Goal: Task Accomplishment & Management: Use online tool/utility

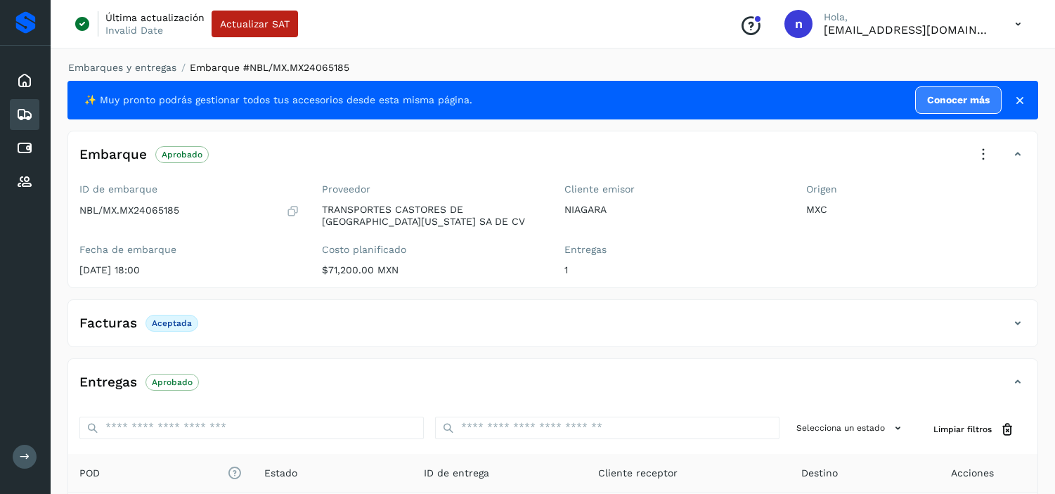
scroll to position [185, 0]
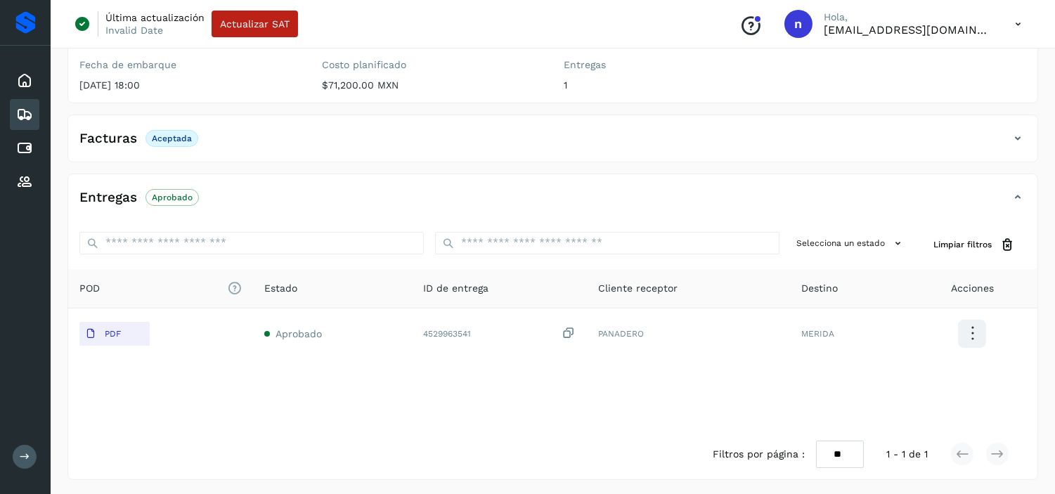
click at [1019, 27] on icon at bounding box center [1018, 24] width 29 height 29
click at [898, 99] on div "Cerrar sesión" at bounding box center [948, 90] width 167 height 27
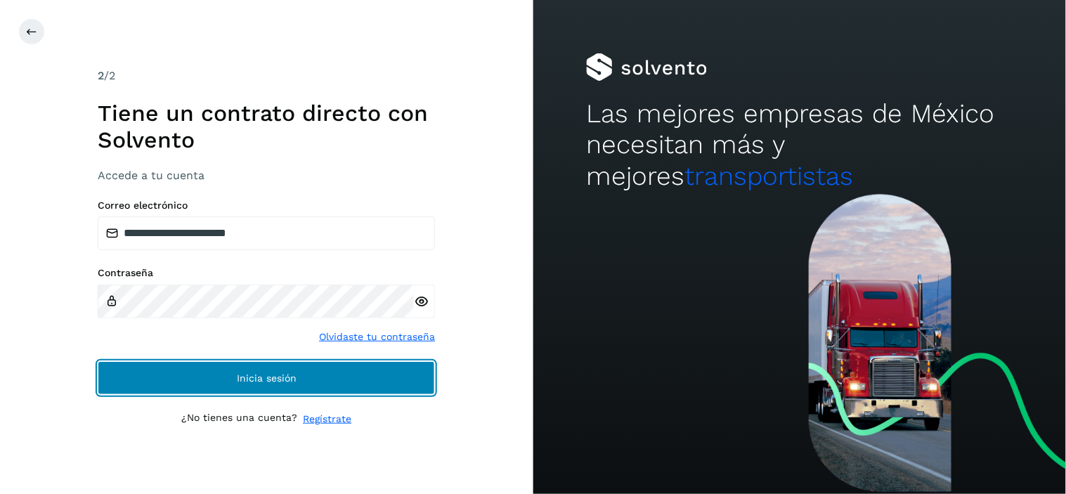
click at [238, 378] on span "Inicia sesión" at bounding box center [267, 378] width 60 height 10
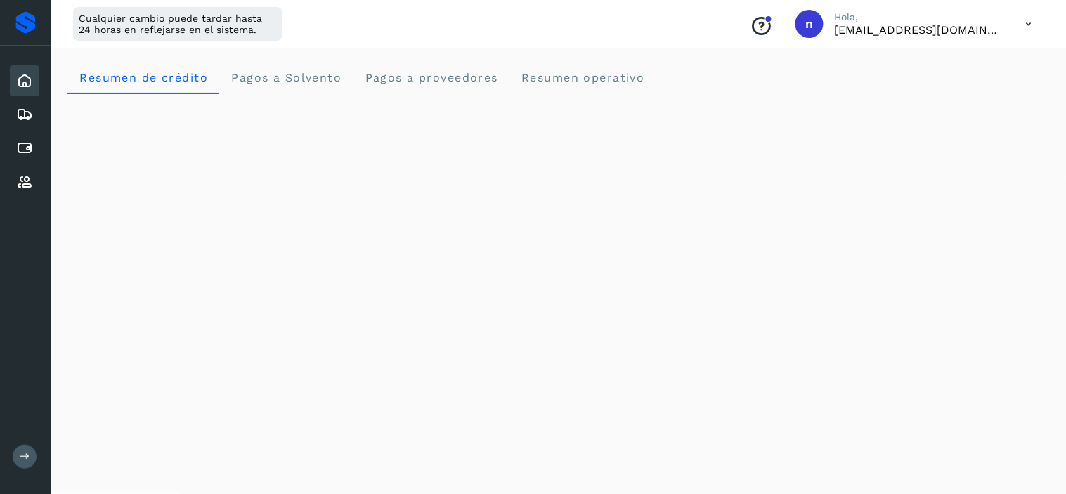
click at [1030, 18] on icon at bounding box center [1029, 24] width 29 height 29
click at [926, 99] on div "Cerrar sesión" at bounding box center [959, 90] width 167 height 27
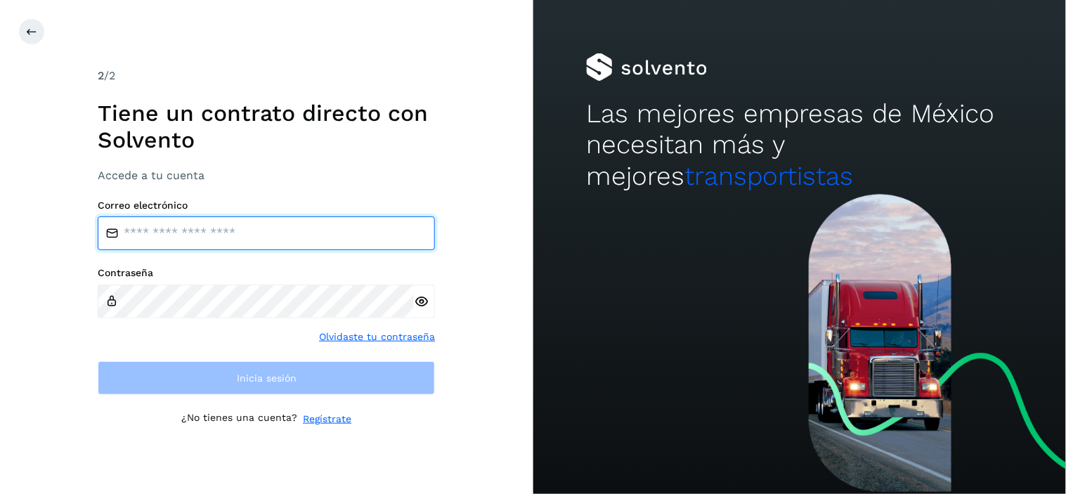
type input "**********"
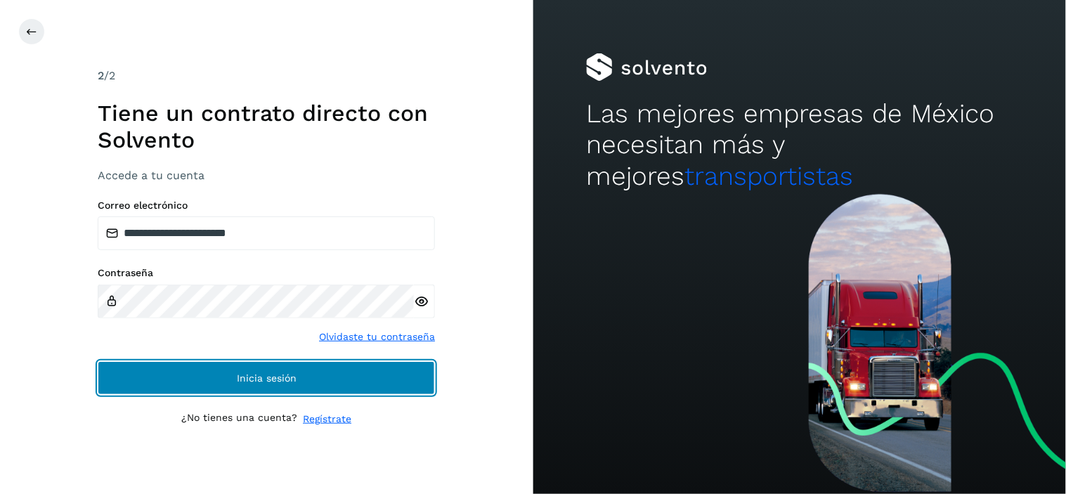
click at [265, 377] on span "Inicia sesión" at bounding box center [267, 378] width 60 height 10
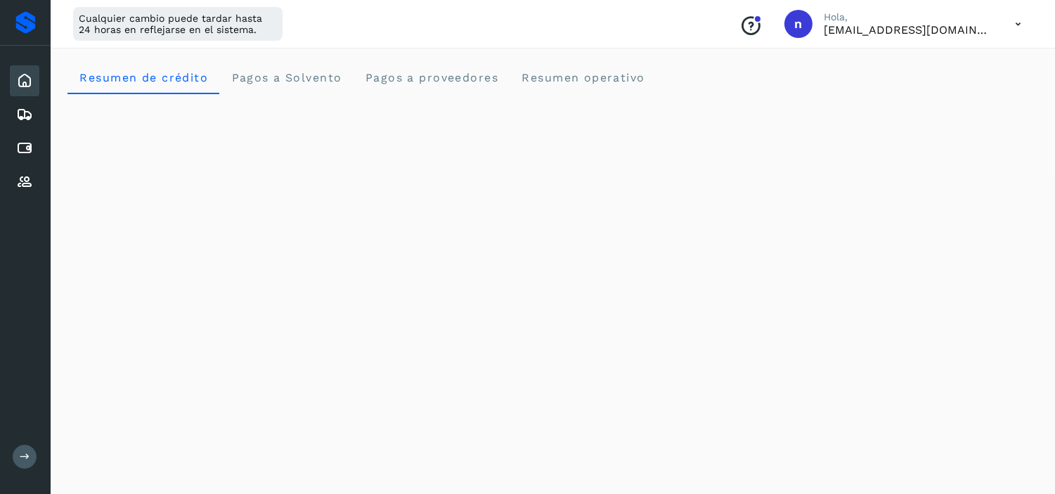
drag, startPoint x: 27, startPoint y: 113, endPoint x: 2, endPoint y: 118, distance: 25.1
click at [27, 113] on icon at bounding box center [24, 114] width 17 height 17
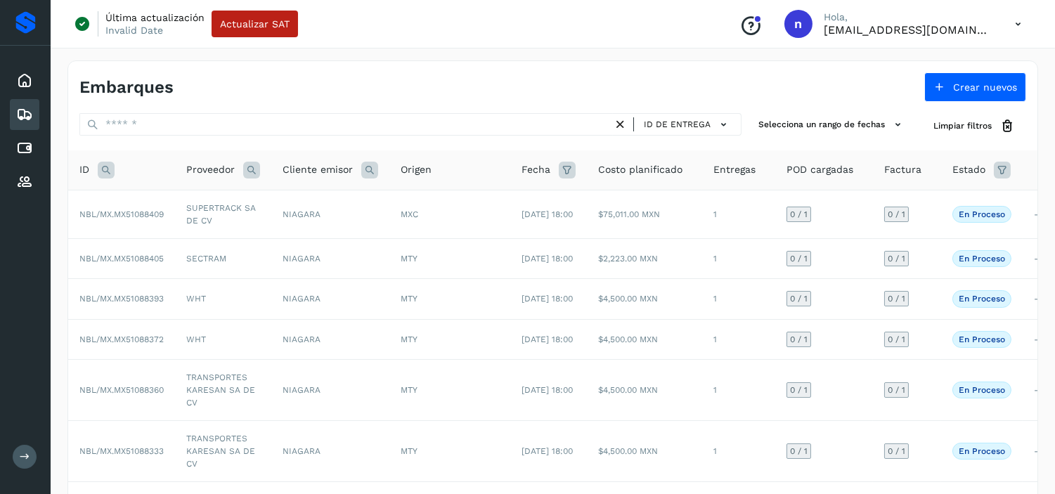
click at [103, 167] on icon at bounding box center [106, 170] width 17 height 17
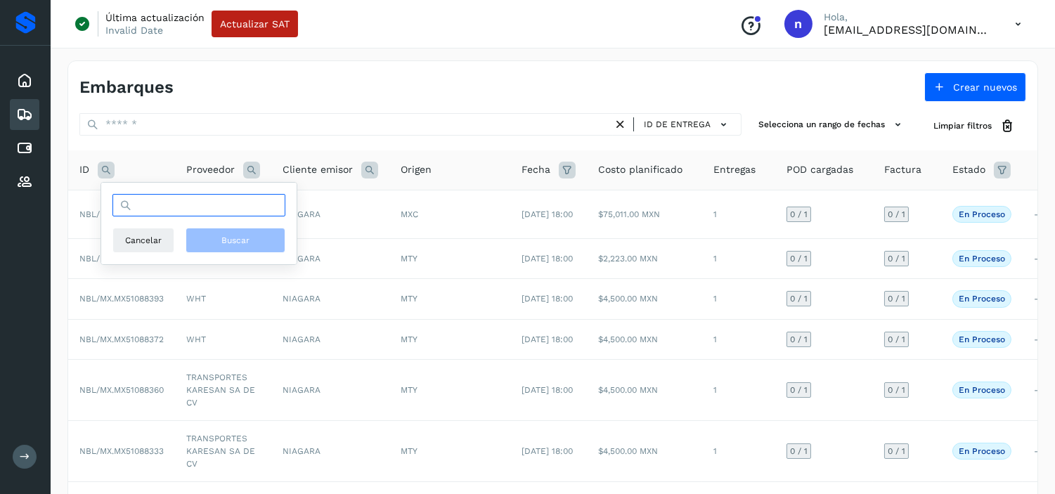
click at [148, 202] on input "text" at bounding box center [198, 205] width 173 height 22
paste input "**********"
type input "**********"
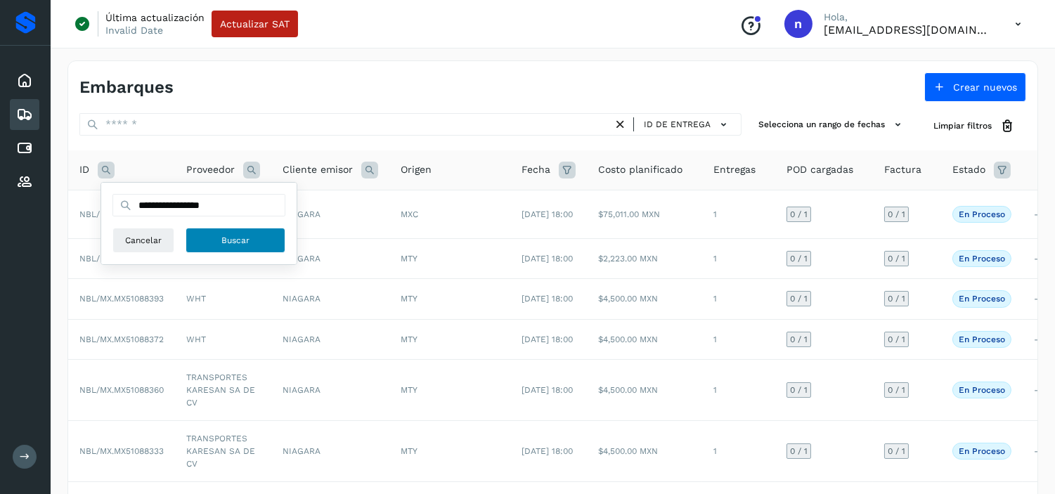
click at [243, 231] on button "Buscar" at bounding box center [236, 240] width 100 height 25
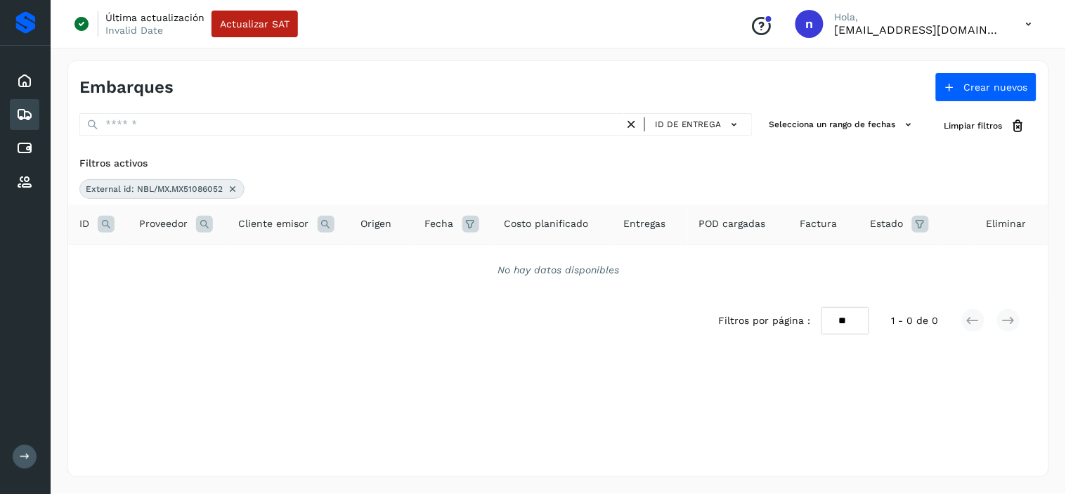
drag, startPoint x: 235, startPoint y: 184, endPoint x: 78, endPoint y: 216, distance: 159.9
click at [78, 216] on div "Filtros activos External id: NBL/MX.MX51086052 ID Proveedor Cliente emisor Orig…" at bounding box center [558, 259] width 981 height 219
click at [100, 221] on icon at bounding box center [106, 224] width 17 height 17
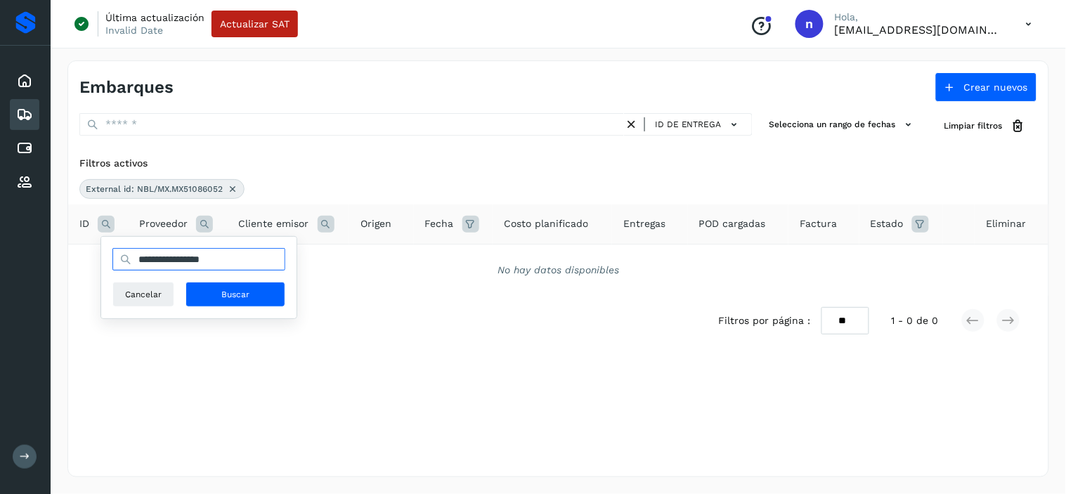
click at [246, 264] on input "**********" at bounding box center [198, 259] width 173 height 22
drag, startPoint x: 247, startPoint y: 262, endPoint x: 101, endPoint y: 264, distance: 146.2
click at [101, 264] on div "**********" at bounding box center [199, 277] width 197 height 83
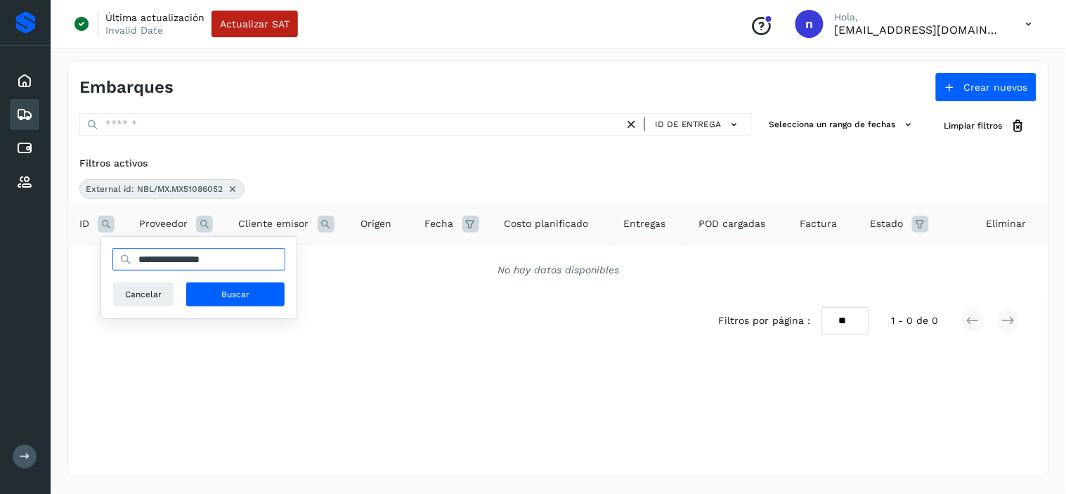
paste input "text"
type input "**********"
click at [264, 291] on button "Buscar" at bounding box center [236, 294] width 100 height 25
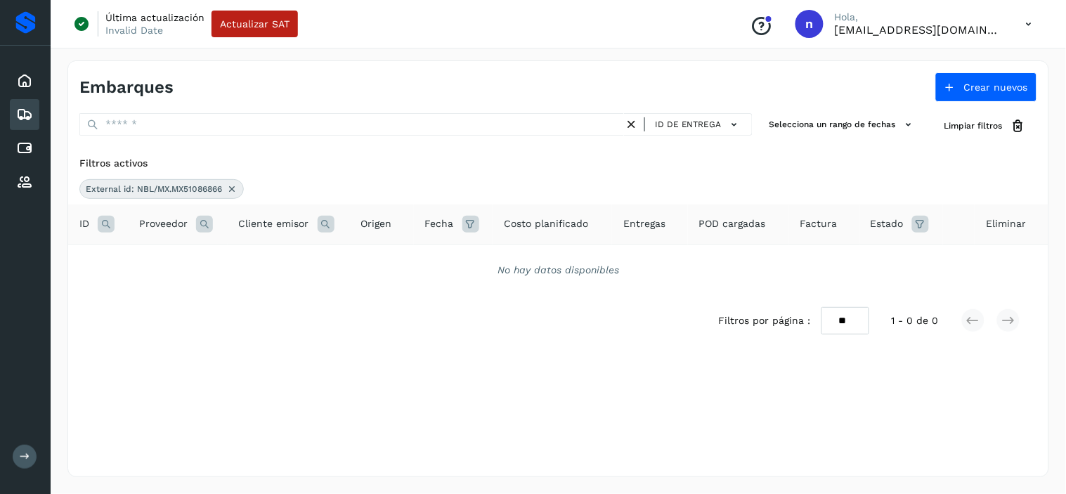
click at [235, 190] on icon at bounding box center [231, 188] width 11 height 11
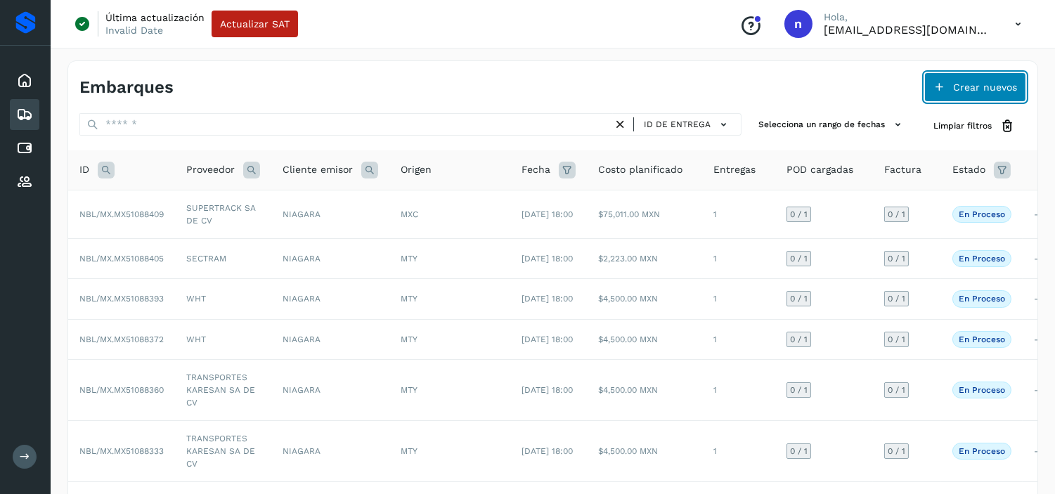
click at [974, 84] on span "Crear nuevos" at bounding box center [985, 87] width 64 height 10
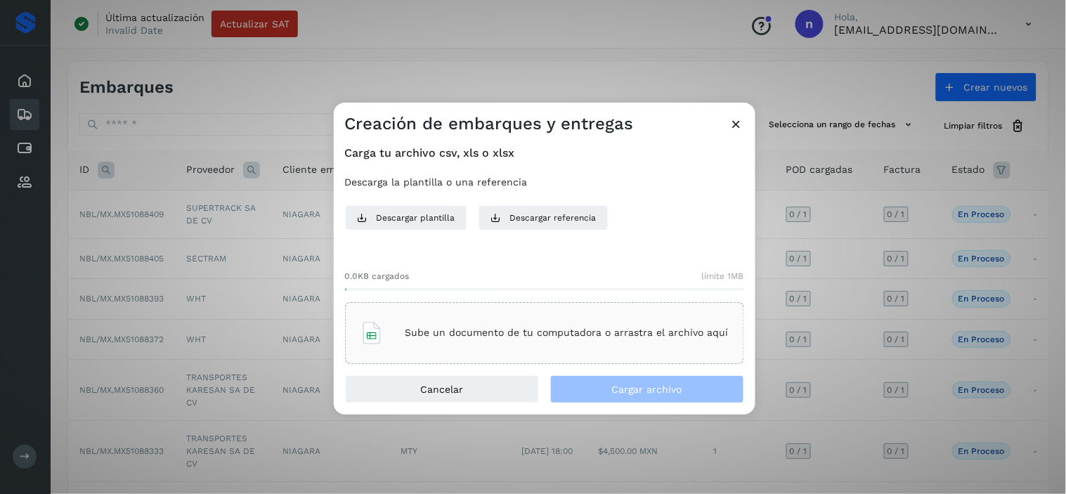
click at [493, 321] on div "Sube un documento de tu computadora o arrastra el archivo aquí" at bounding box center [545, 333] width 368 height 38
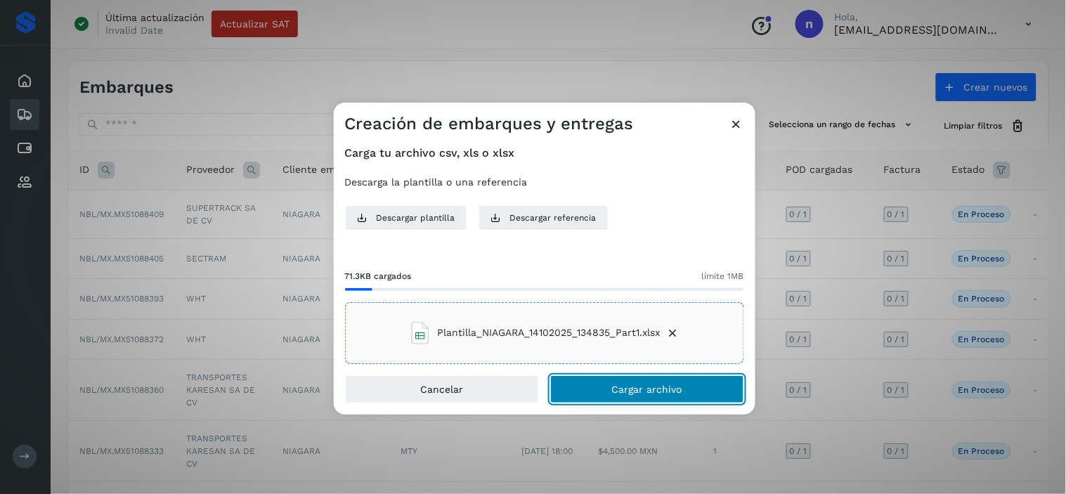
click at [633, 381] on button "Cargar archivo" at bounding box center [647, 389] width 194 height 28
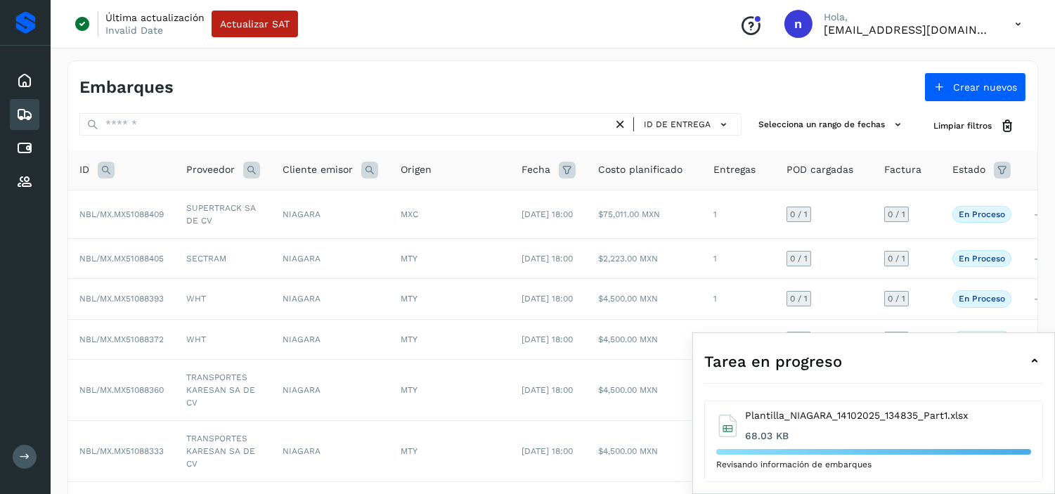
click at [985, 354] on div "Tarea en progreso" at bounding box center [873, 361] width 339 height 34
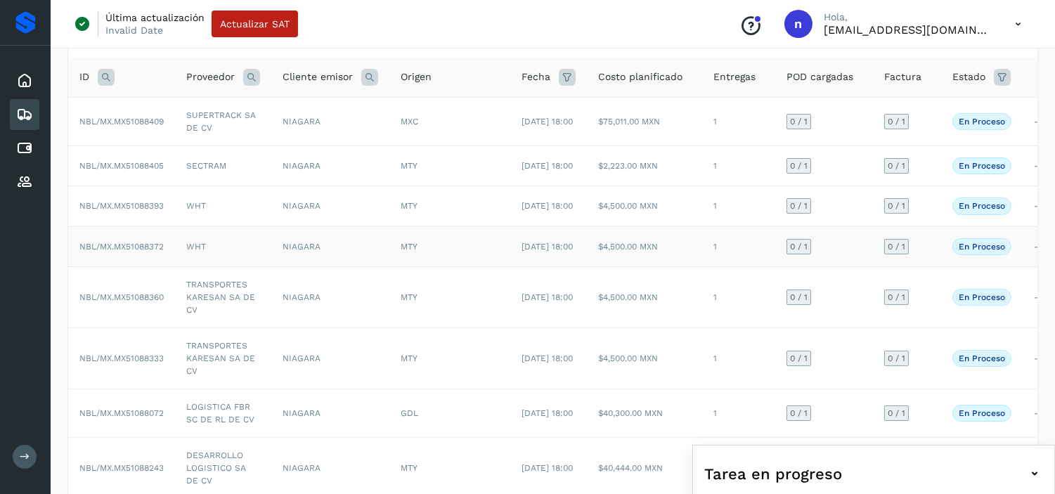
scroll to position [234, 0]
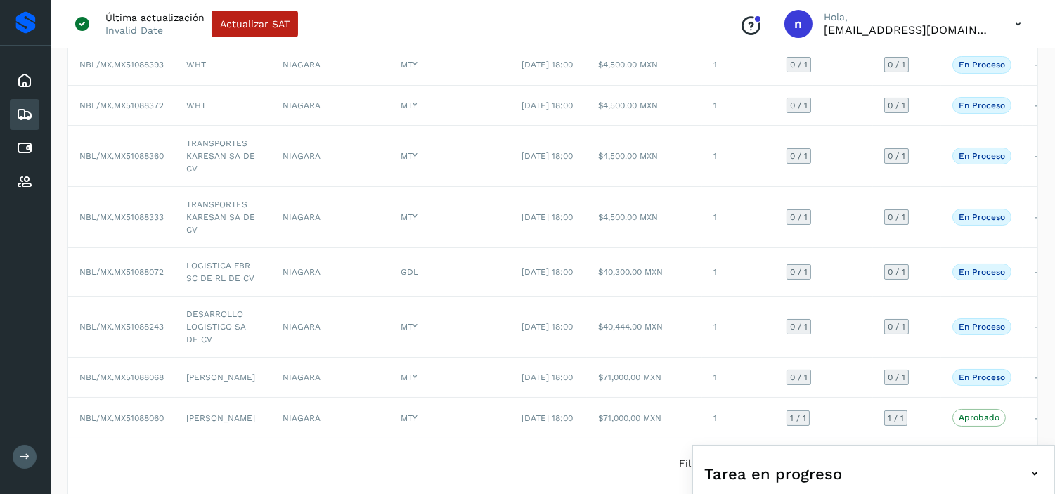
click at [961, 469] on div "Tarea en progreso" at bounding box center [873, 474] width 339 height 34
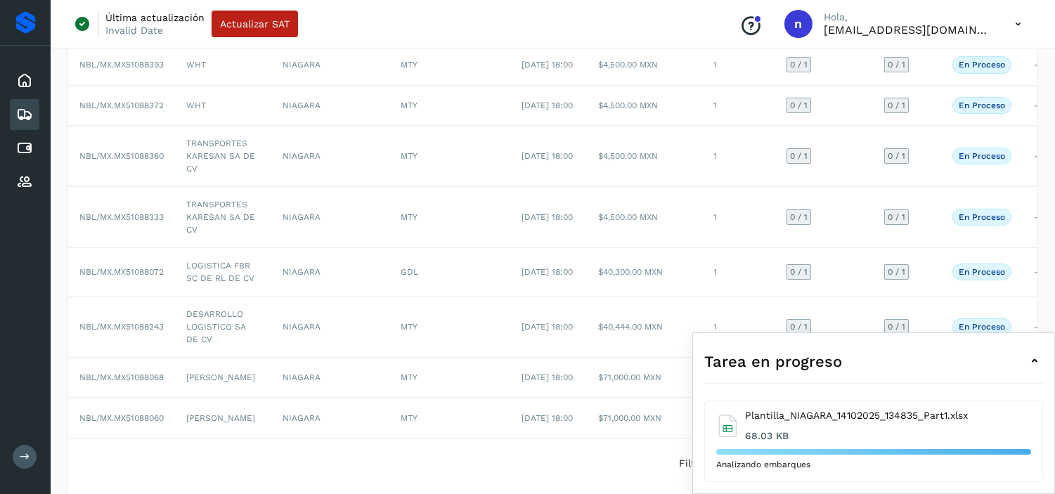
click at [950, 369] on div "Tarea en progreso" at bounding box center [873, 361] width 339 height 34
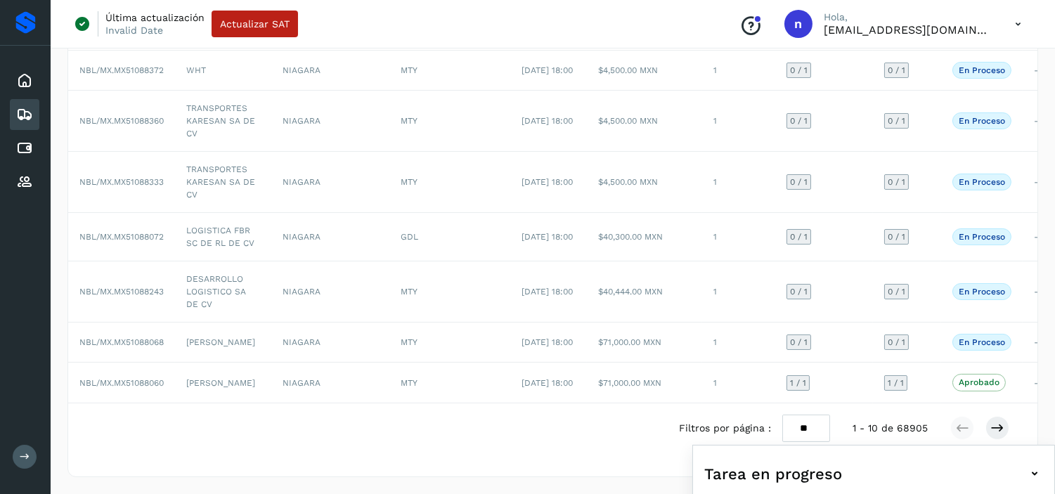
scroll to position [321, 0]
click at [1002, 425] on icon at bounding box center [997, 428] width 14 height 14
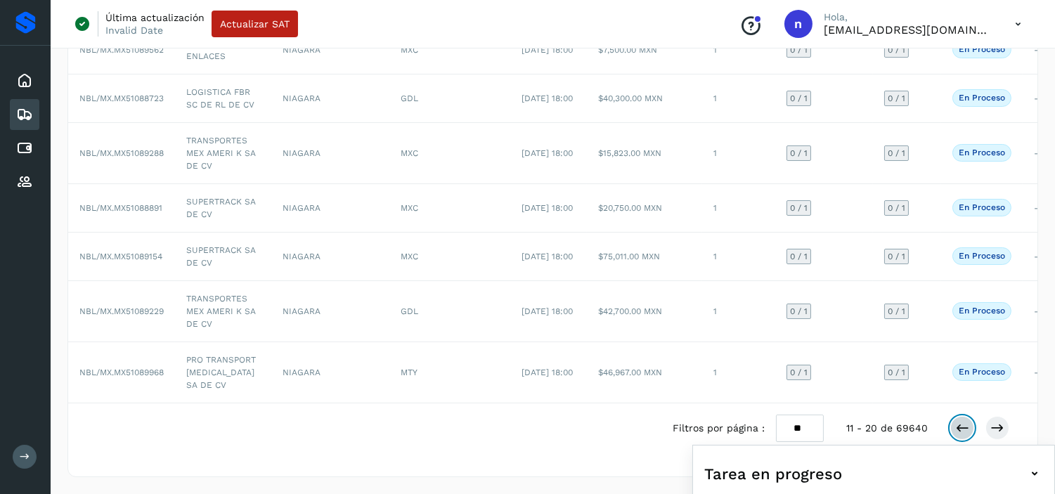
click at [959, 433] on button at bounding box center [962, 428] width 24 height 24
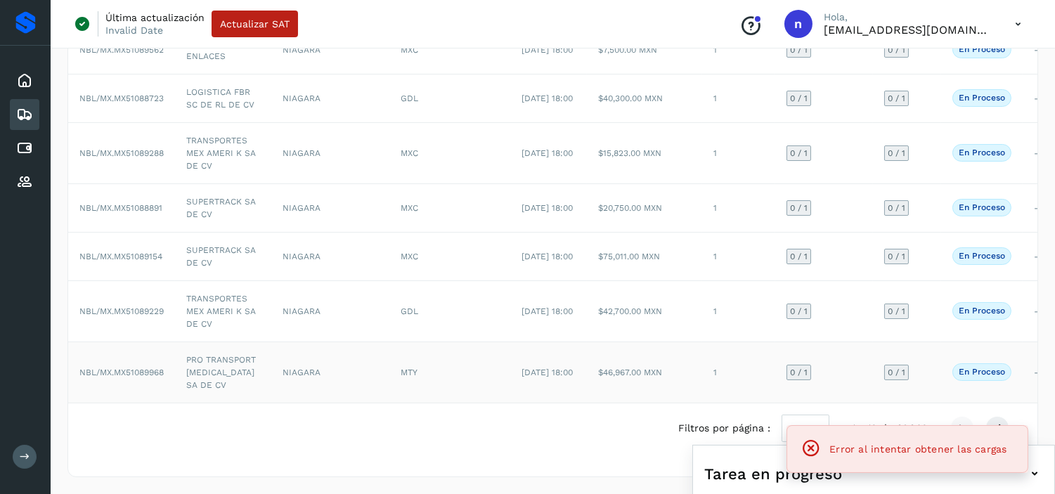
scroll to position [334, 0]
click at [936, 487] on div "Tarea en progreso" at bounding box center [873, 474] width 339 height 34
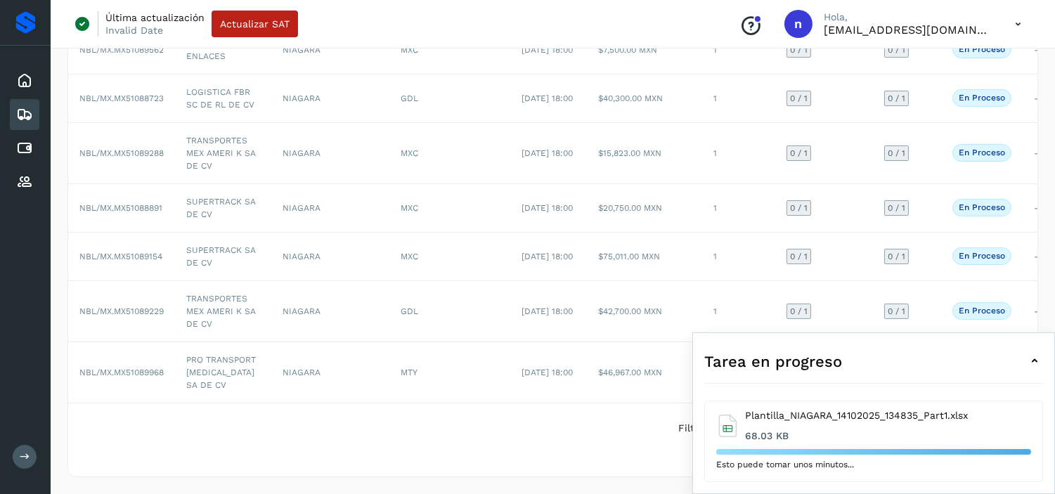
click at [931, 350] on div "Tarea en progreso" at bounding box center [873, 361] width 339 height 34
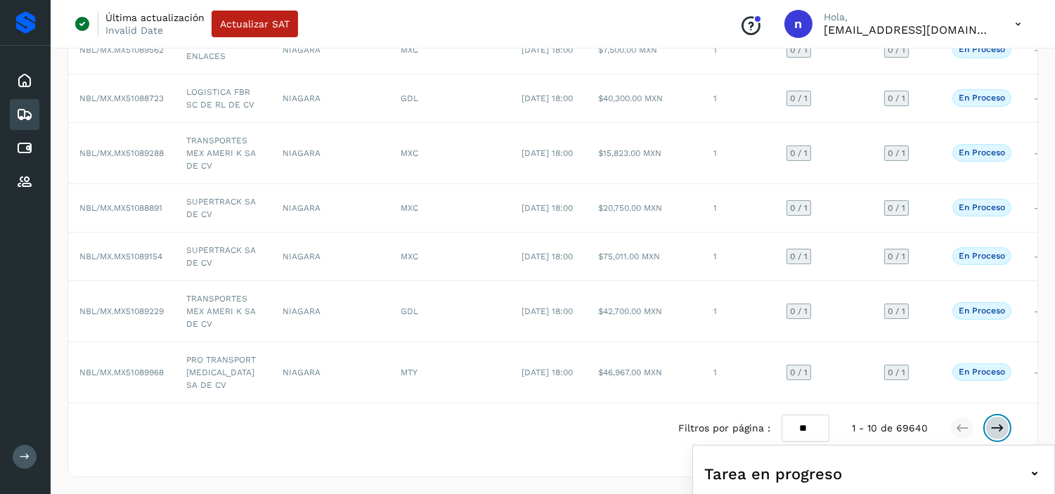
click at [988, 432] on button at bounding box center [997, 428] width 24 height 24
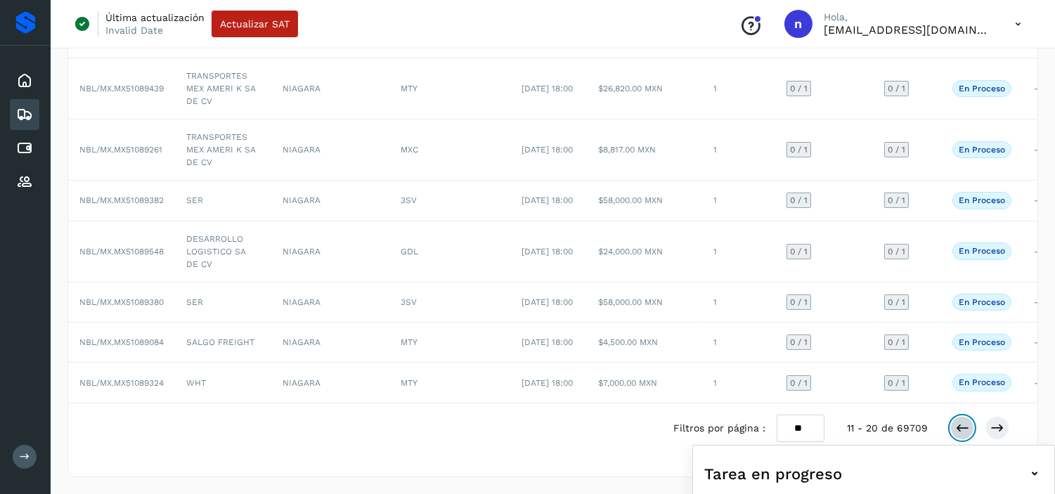
click at [958, 427] on icon at bounding box center [962, 428] width 14 height 14
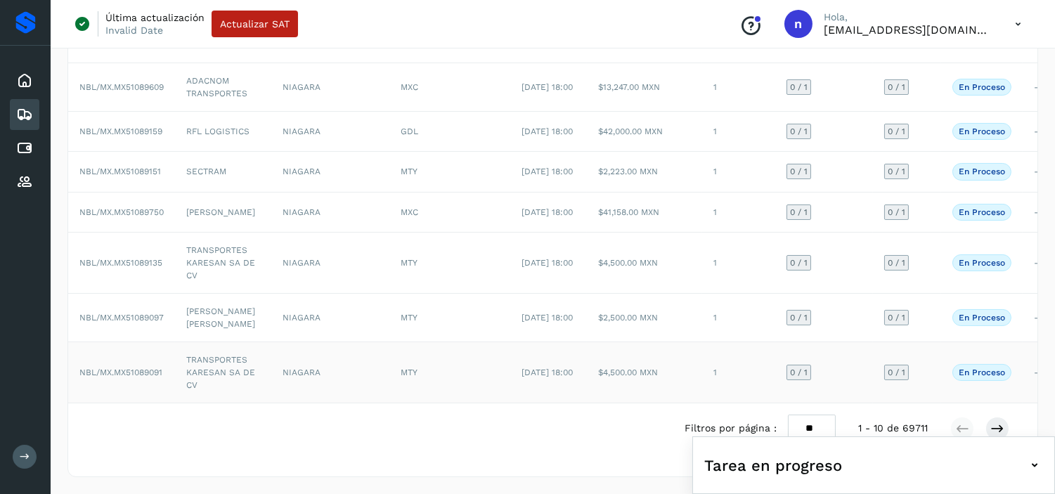
scroll to position [360, 0]
click at [918, 455] on div "Tarea en progreso" at bounding box center [873, 465] width 339 height 34
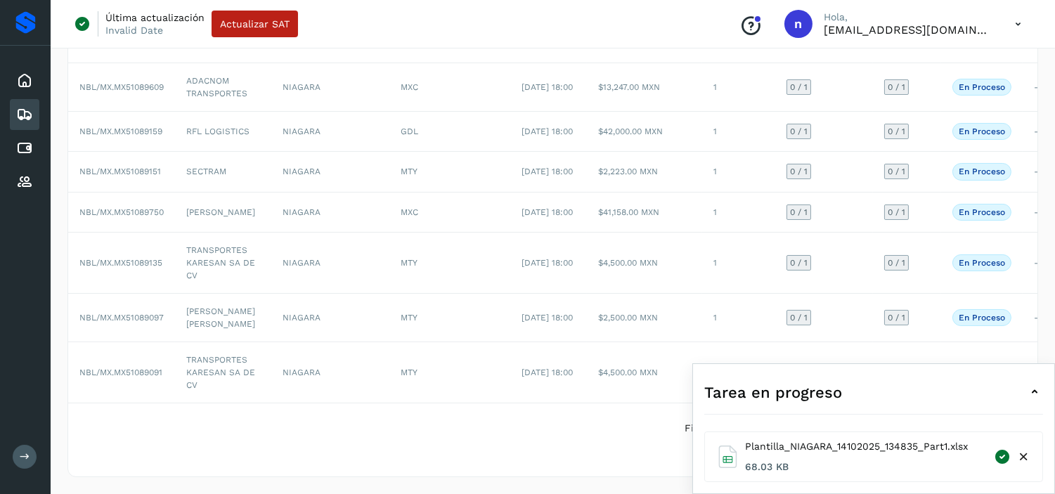
click at [1028, 392] on icon at bounding box center [1034, 392] width 17 height 17
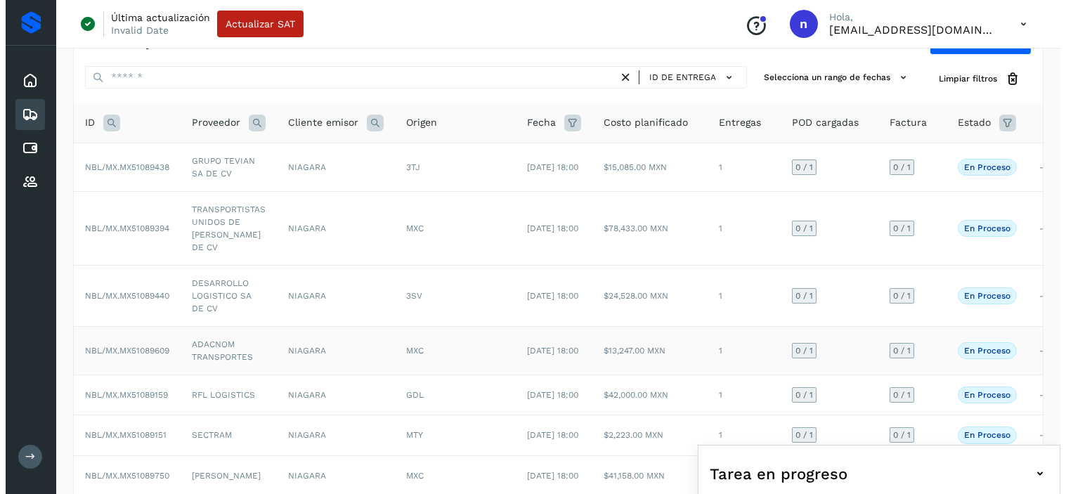
scroll to position [0, 0]
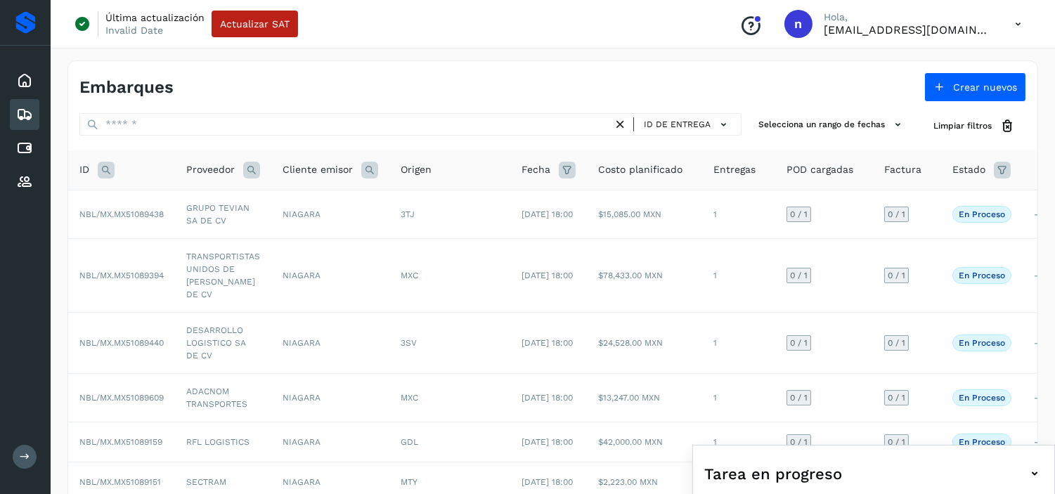
click at [1012, 26] on icon at bounding box center [1018, 24] width 29 height 29
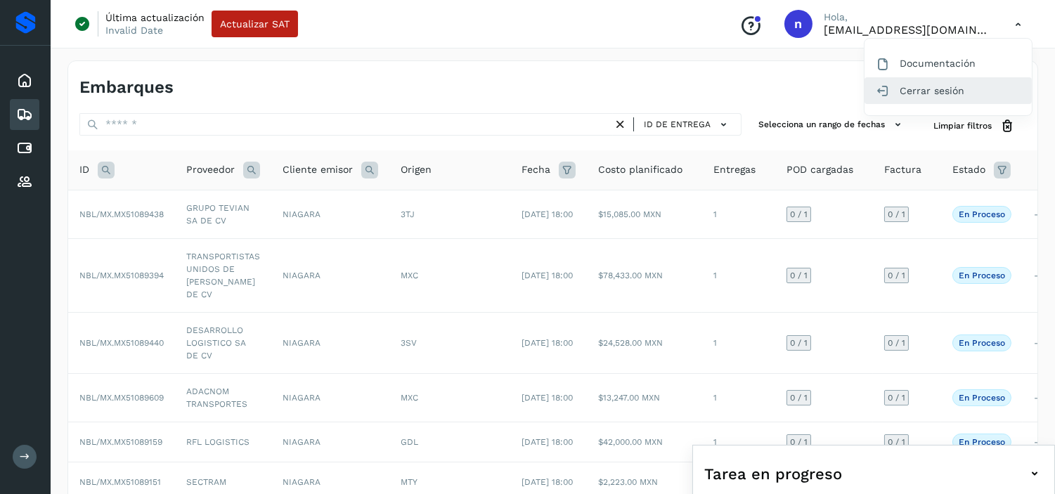
click at [950, 88] on div "Cerrar sesión" at bounding box center [948, 90] width 167 height 27
